Goal: Information Seeking & Learning: Learn about a topic

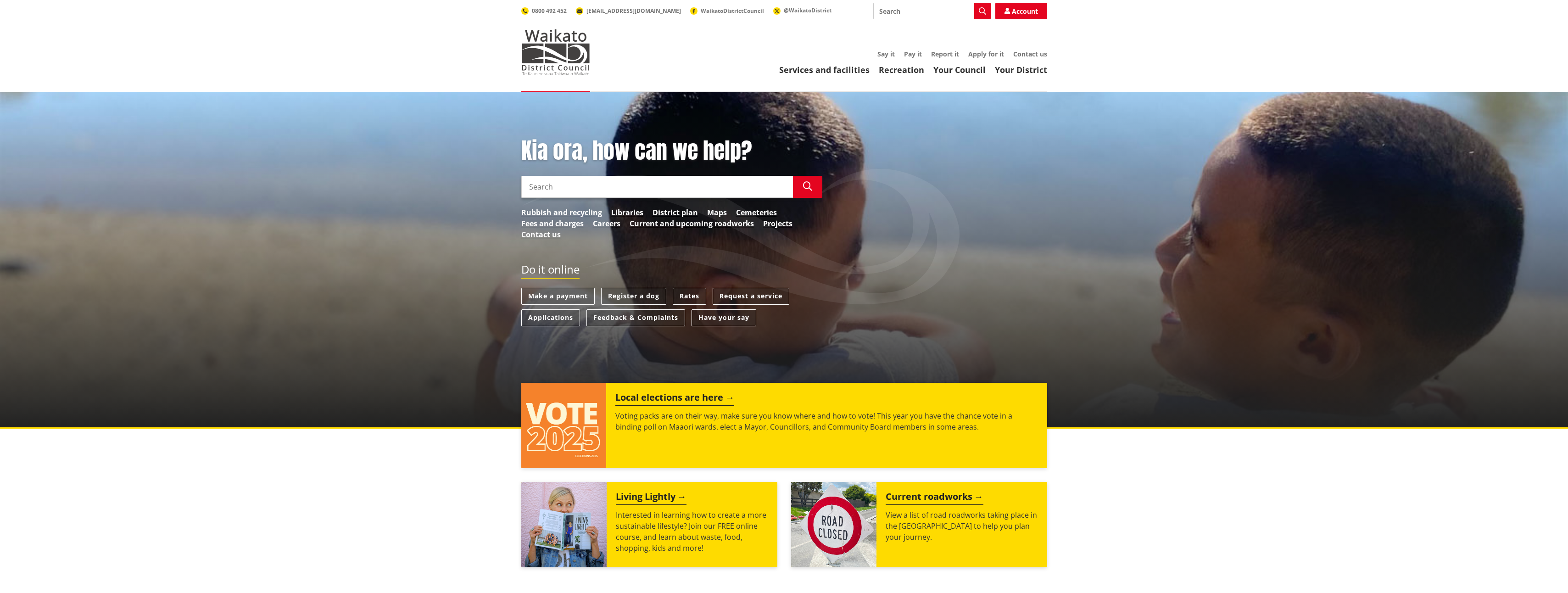
click at [721, 214] on link "Maps" at bounding box center [717, 212] width 20 height 11
click at [596, 184] on input "Search" at bounding box center [657, 186] width 272 height 22
type input "flooding maps"
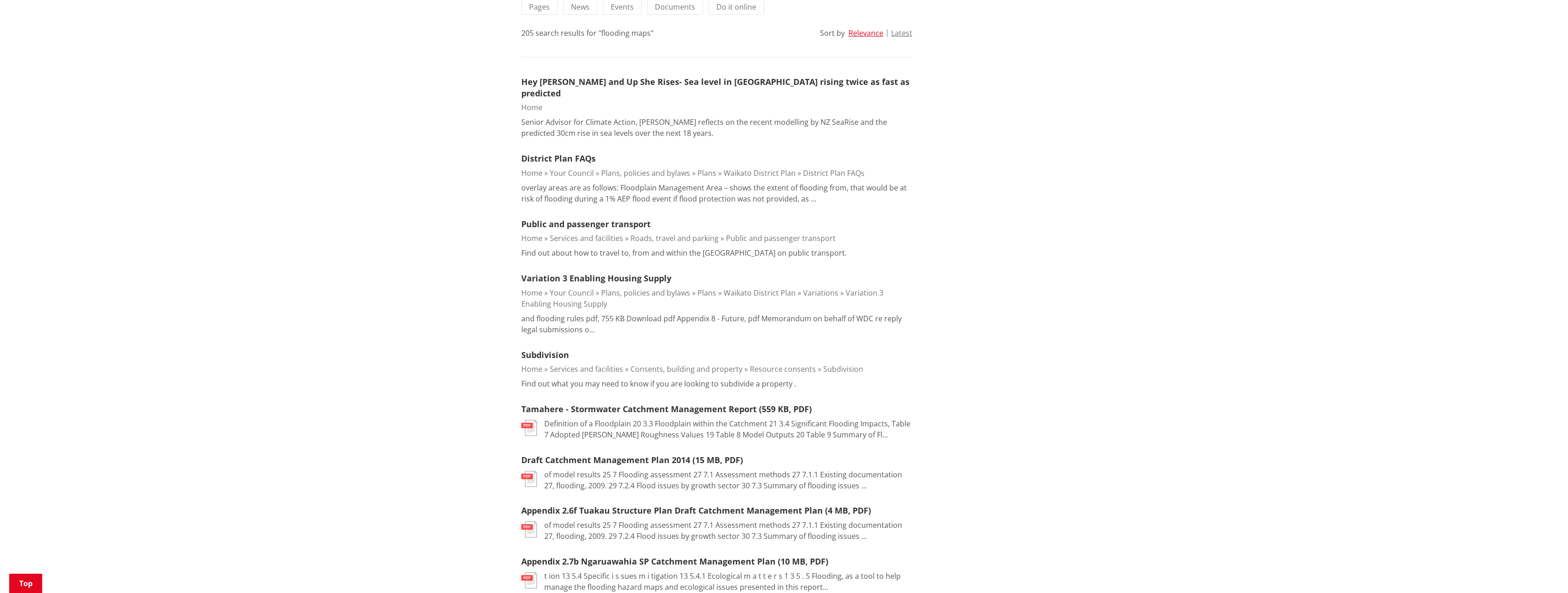
scroll to position [46, 0]
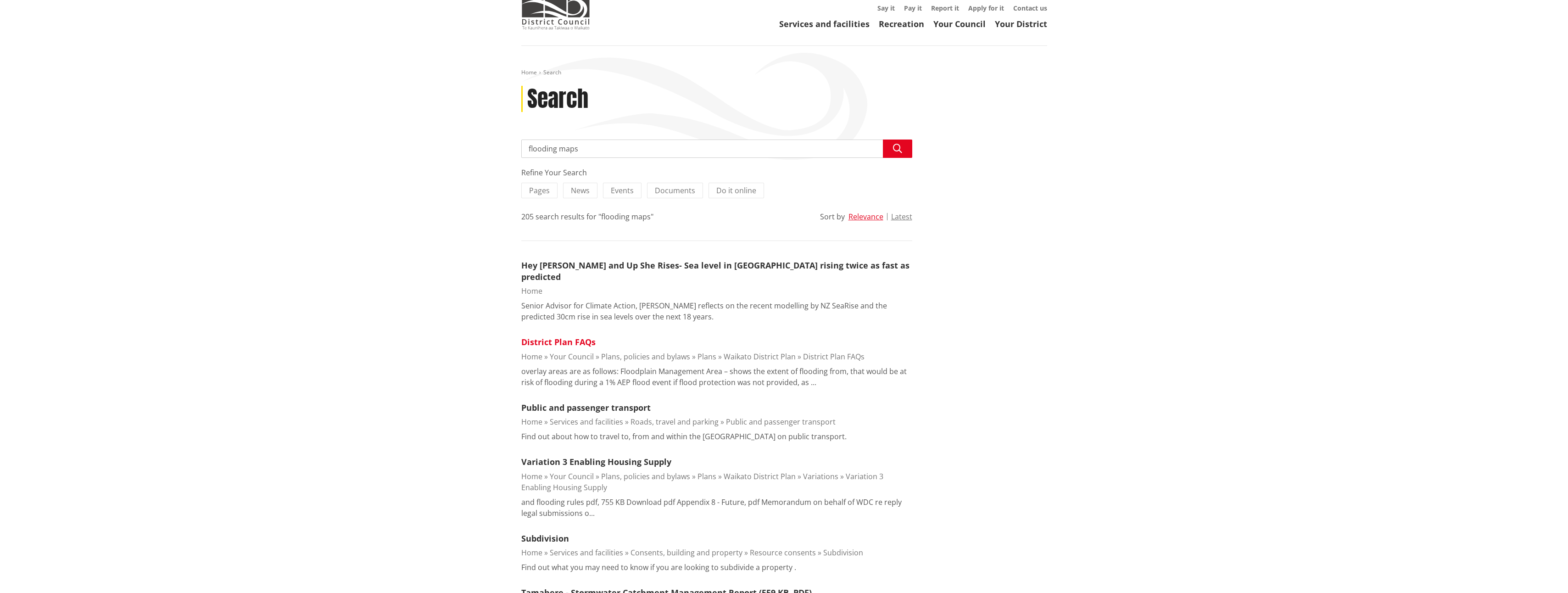
click at [559, 336] on link "District Plan FAQs" at bounding box center [558, 341] width 74 height 11
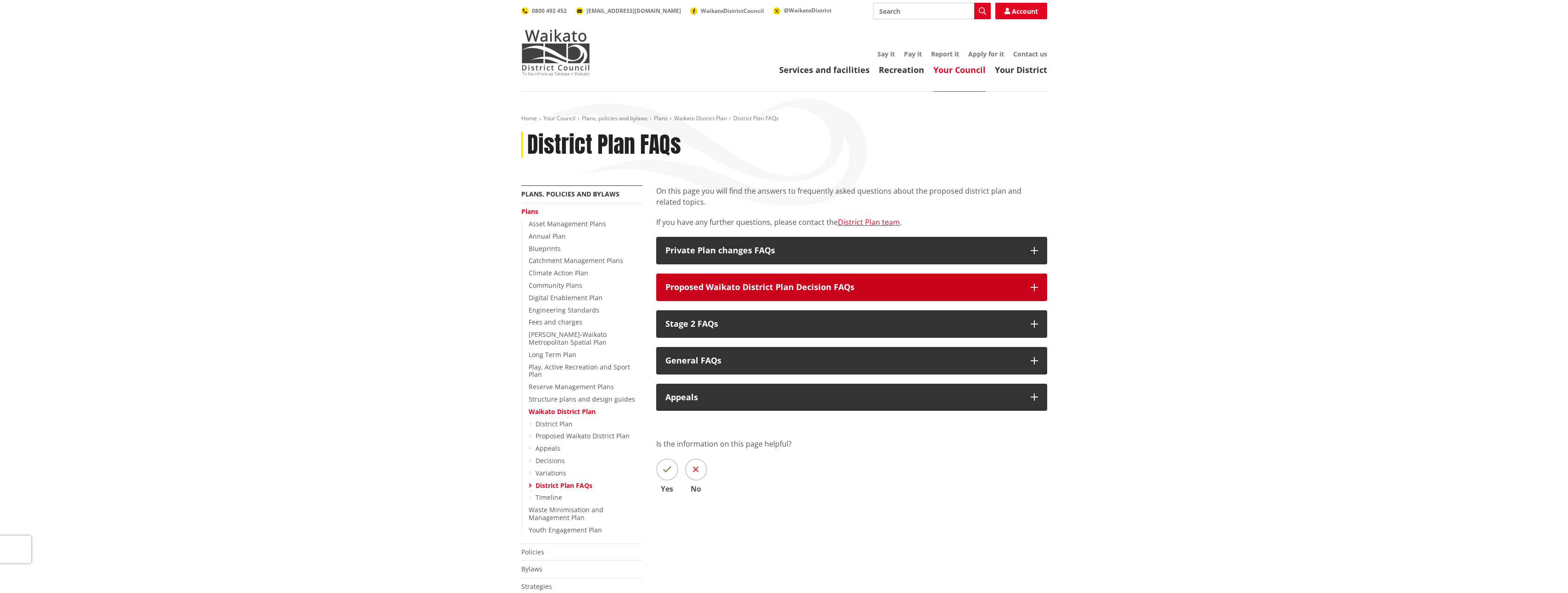
click at [1013, 288] on h3 "Proposed Waikato District Plan Decision FAQs" at bounding box center [844, 287] width 356 height 9
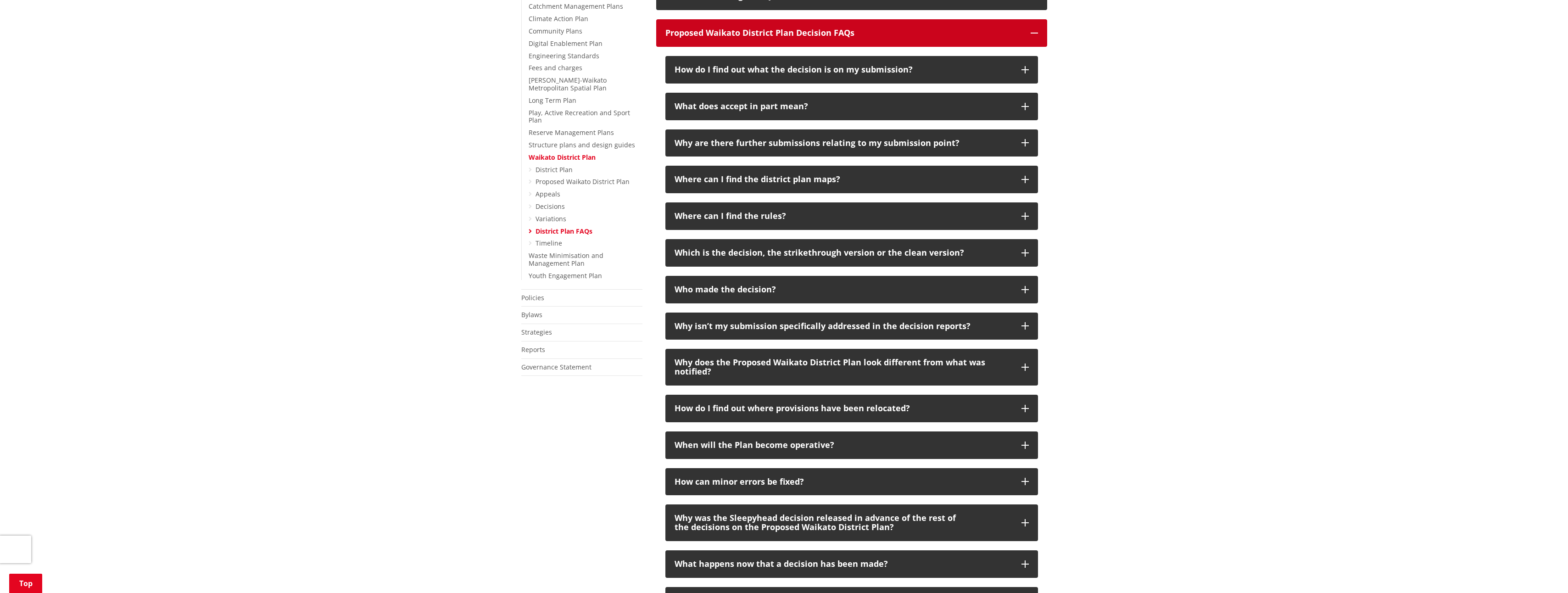
scroll to position [275, 0]
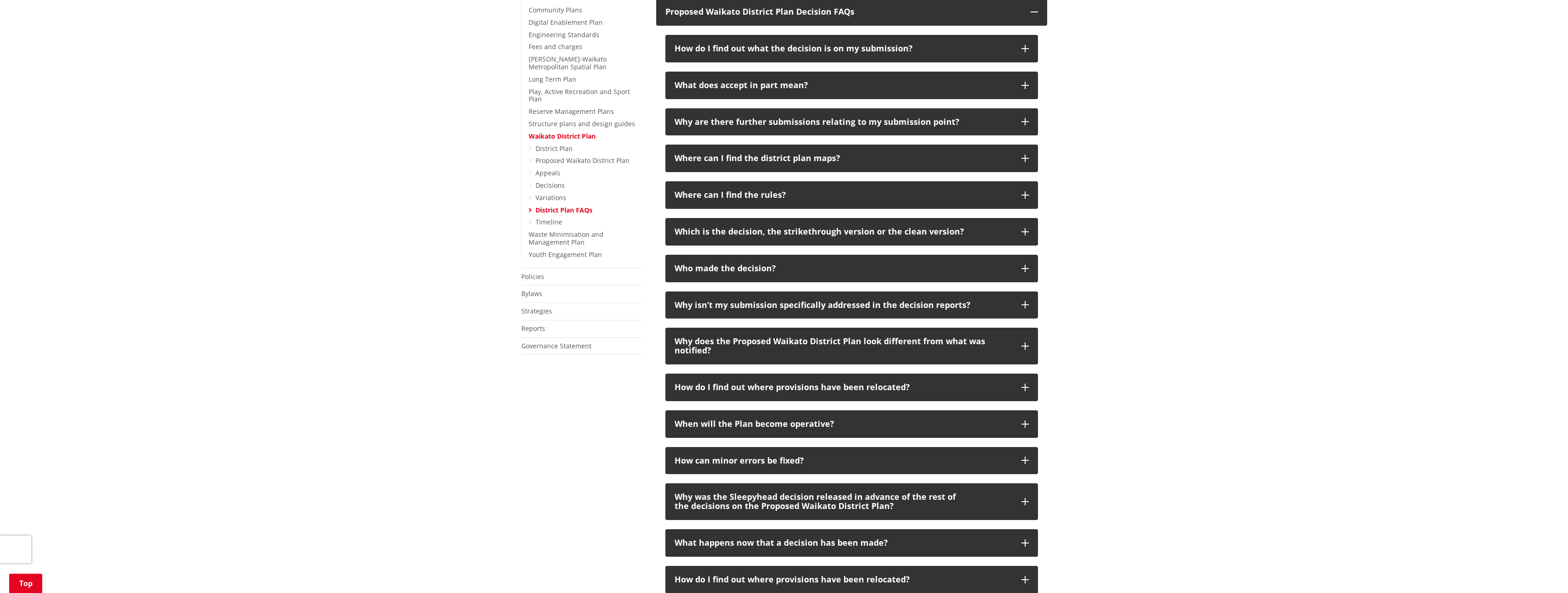
click at [1077, 331] on div "Home Your Council Plans, policies and bylaws Plans Waikato District Plan Distri…" at bounding box center [784, 438] width 1568 height 1243
click at [1066, 285] on div "Home Your Council Plans, policies and bylaws Plans Waikato District Plan Distri…" at bounding box center [784, 438] width 1568 height 1243
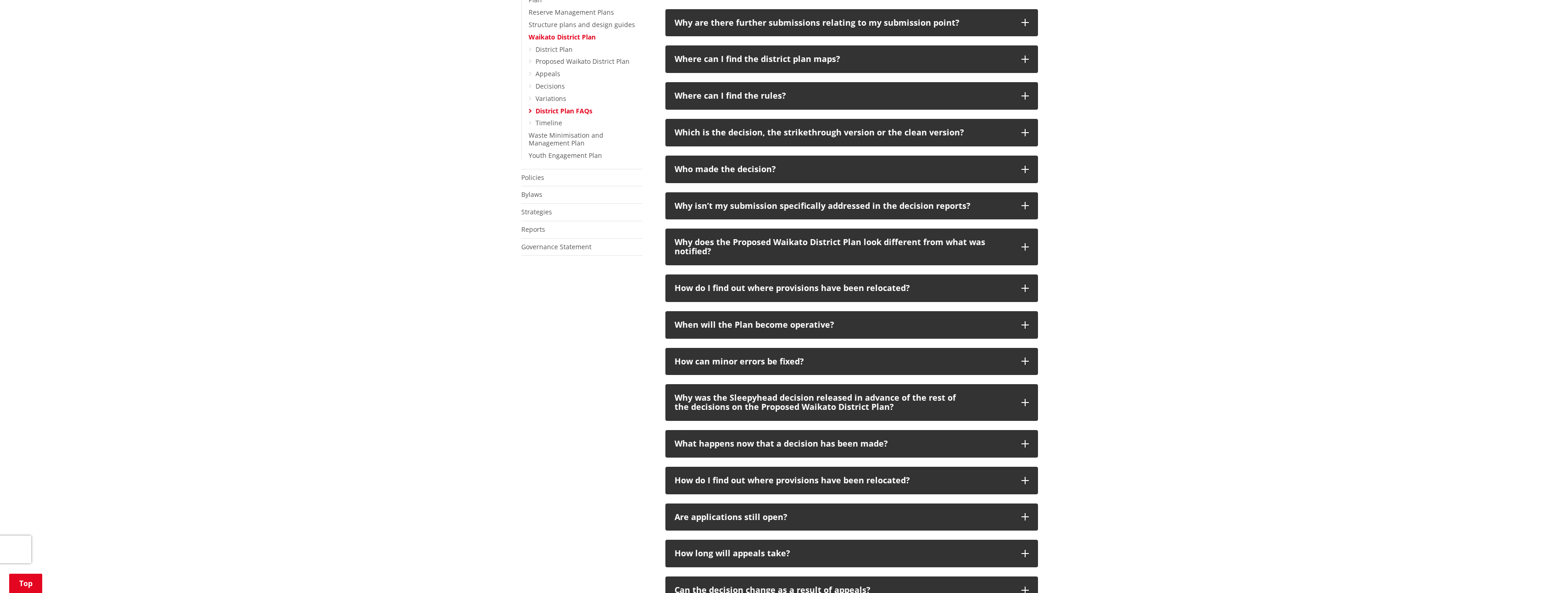
scroll to position [413, 0]
